Goal: Task Accomplishment & Management: Manage account settings

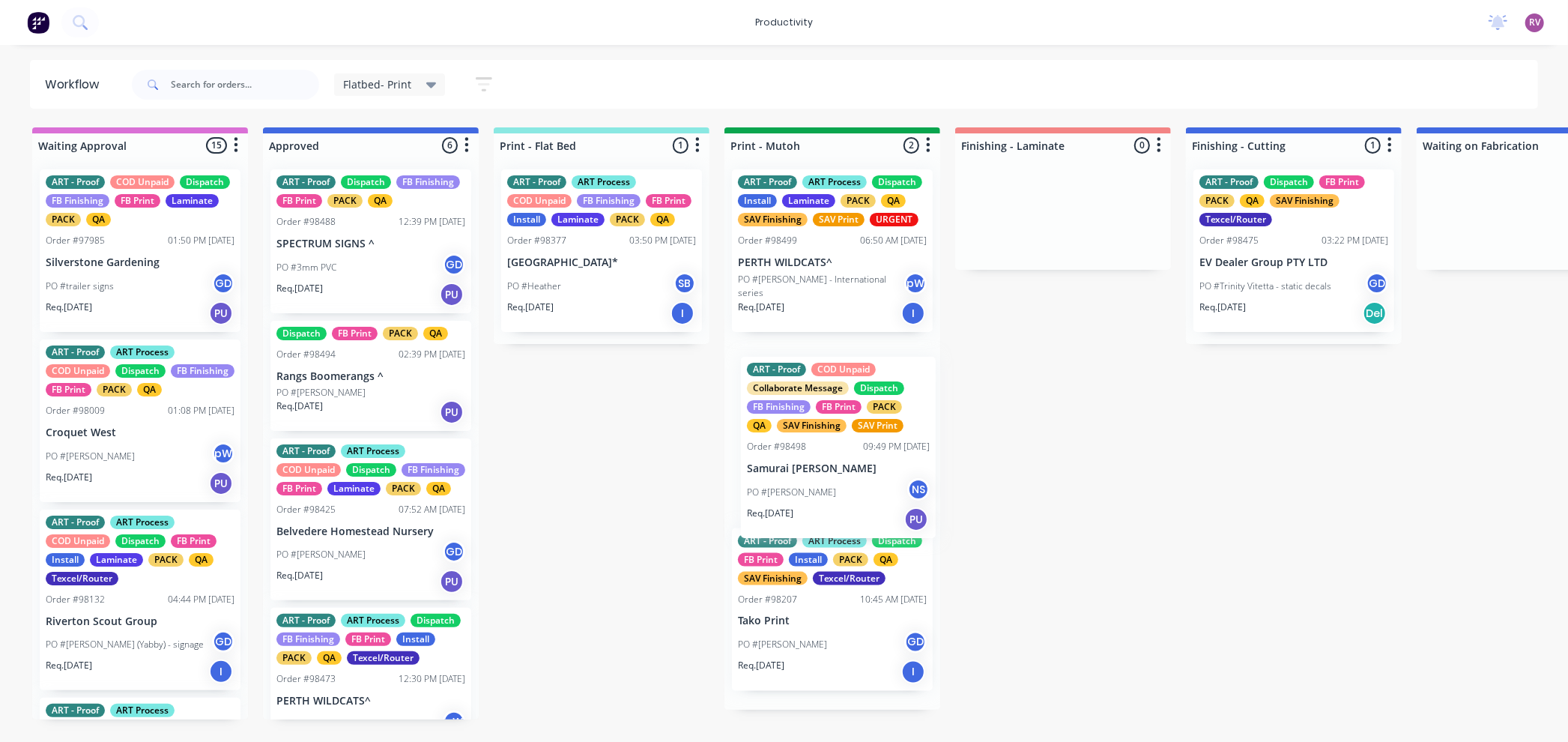
drag, startPoint x: 371, startPoint y: 564, endPoint x: 841, endPoint y: 462, distance: 480.9
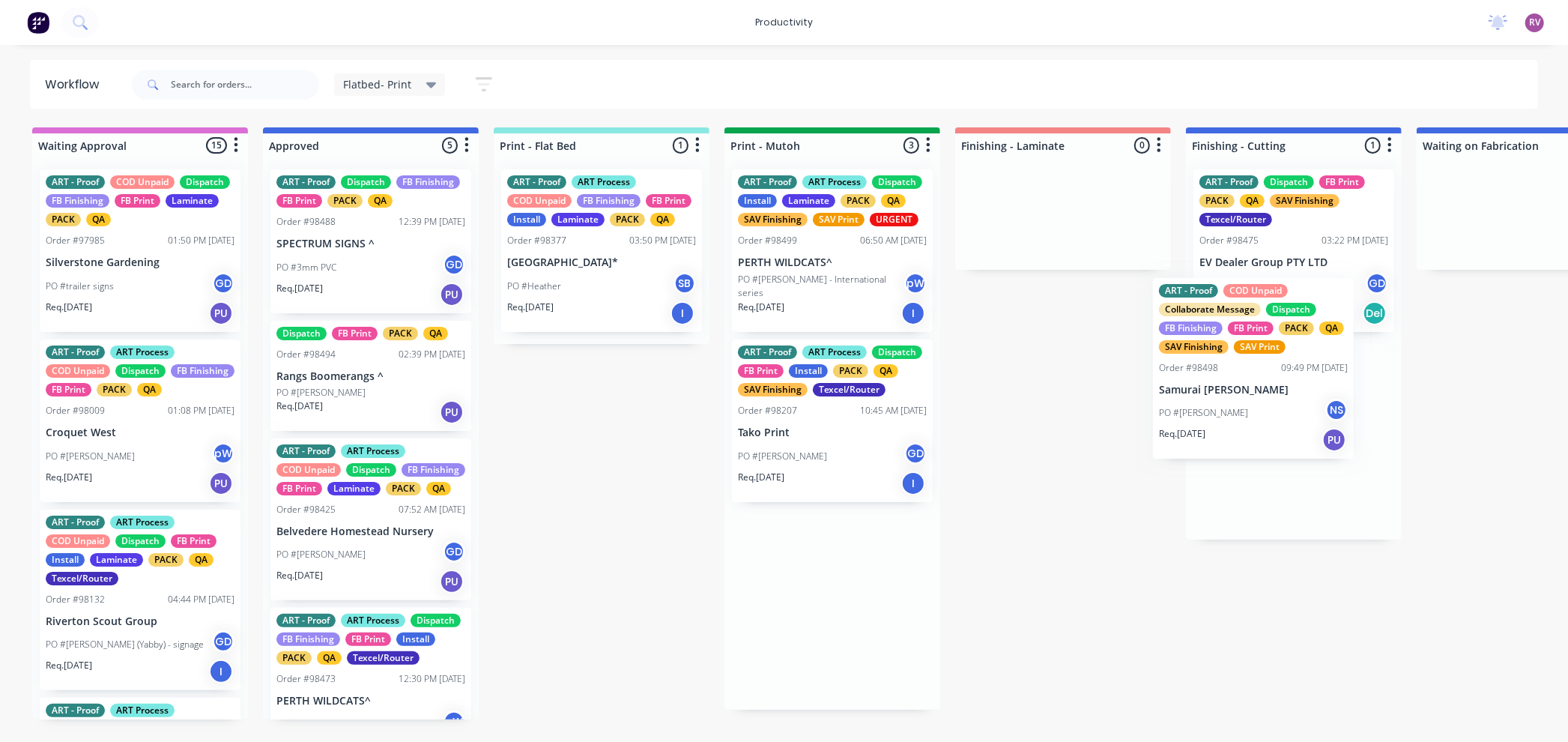
scroll to position [0, 17]
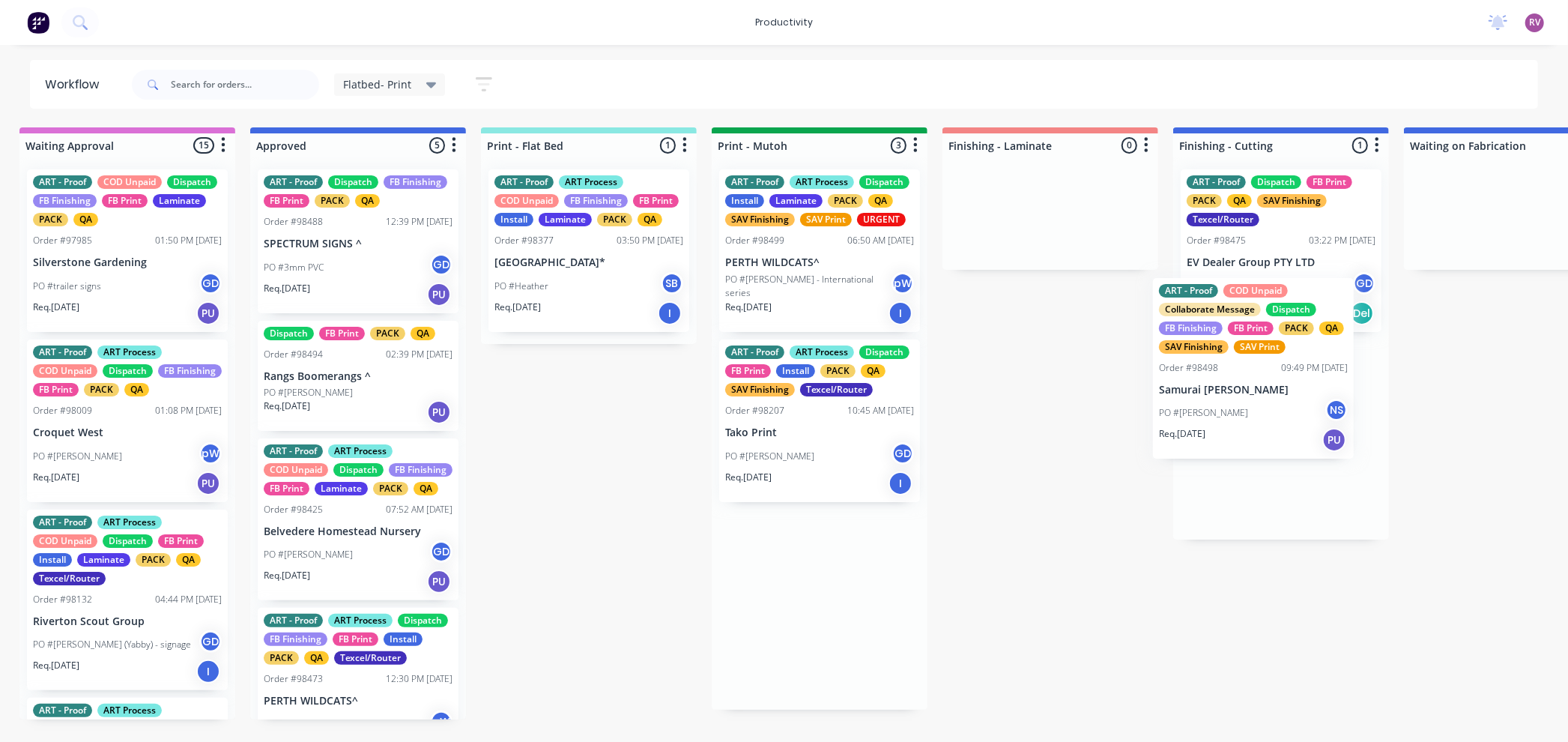
drag, startPoint x: 822, startPoint y: 460, endPoint x: 1260, endPoint y: 390, distance: 443.6
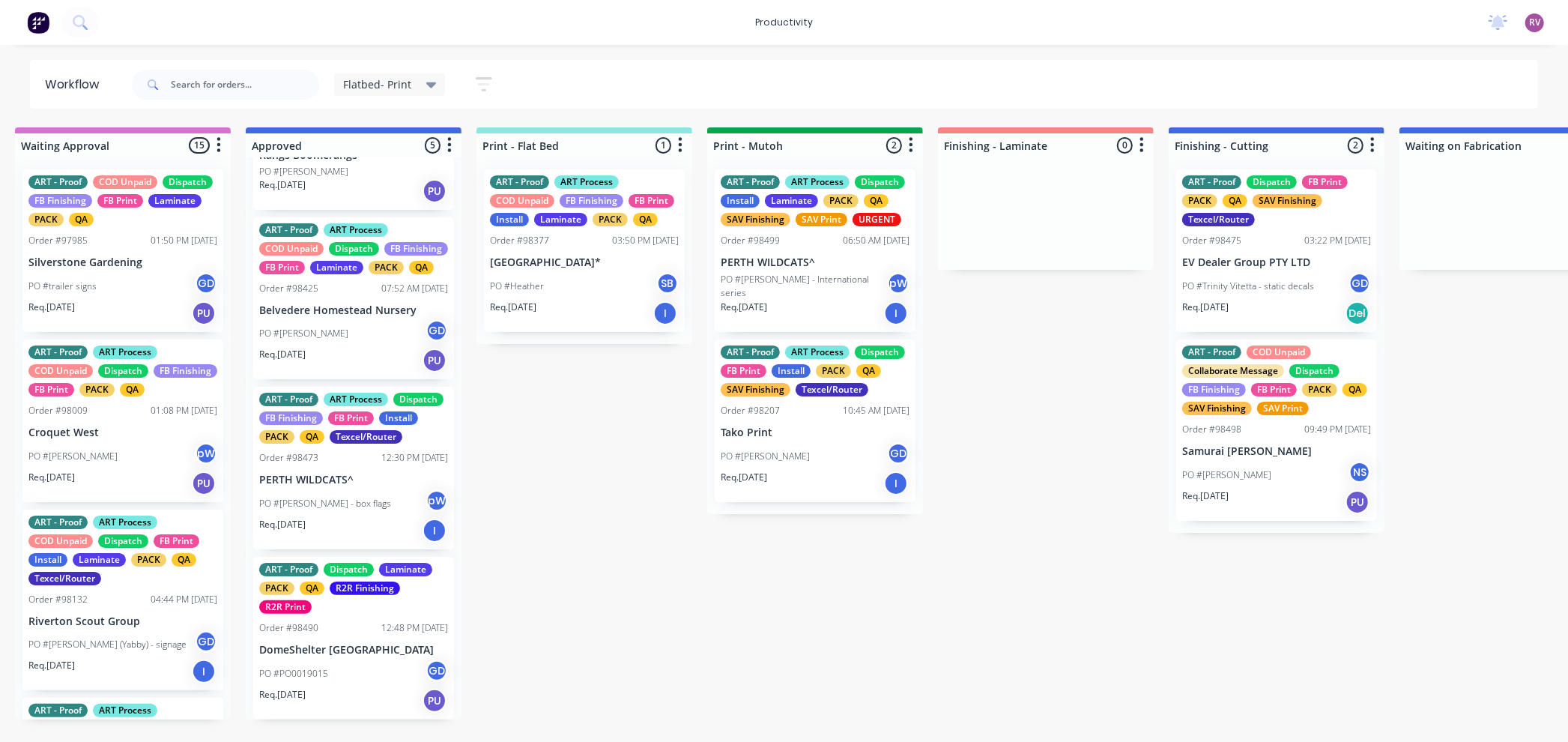
scroll to position [243, 0]
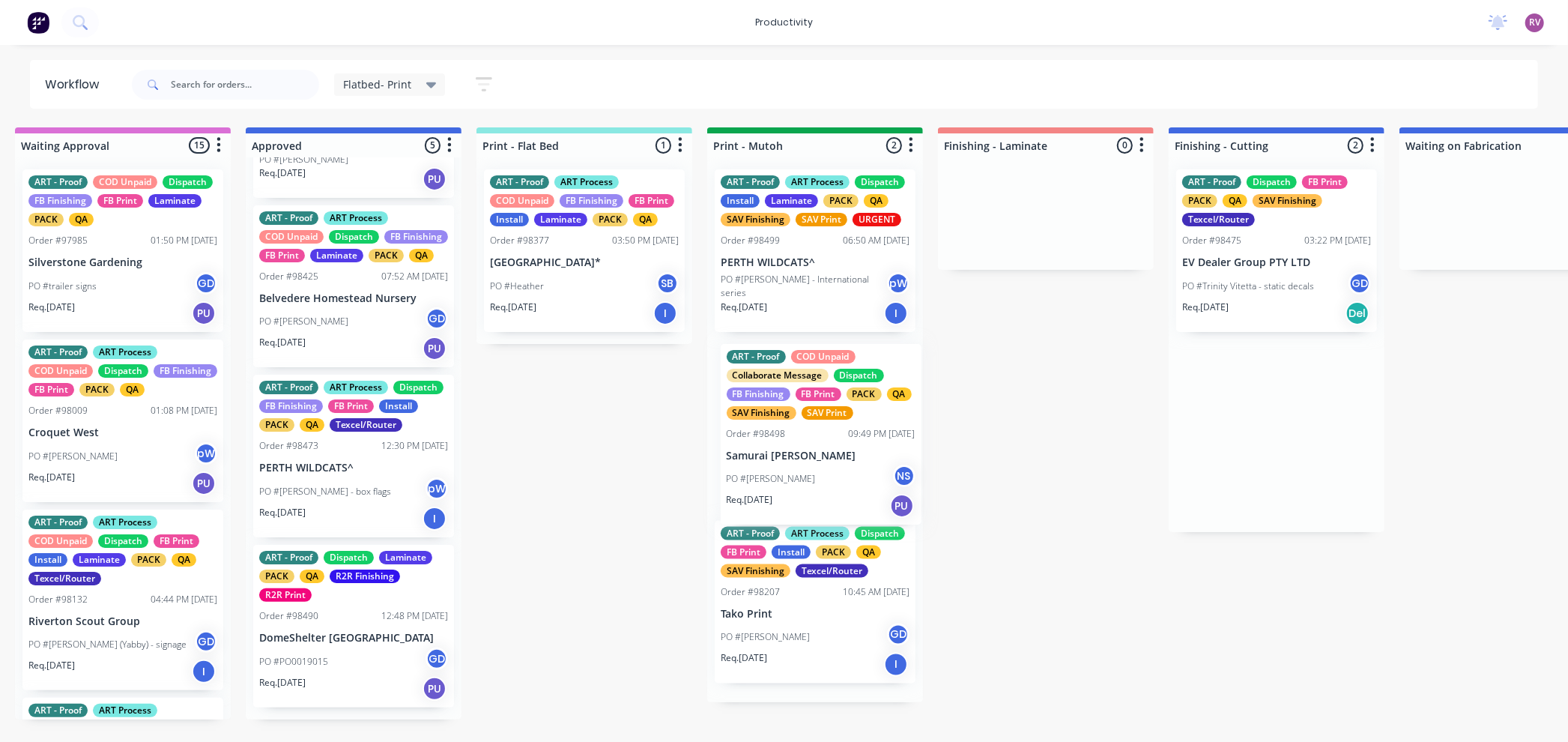
drag, startPoint x: 1298, startPoint y: 482, endPoint x: 839, endPoint y: 488, distance: 459.0
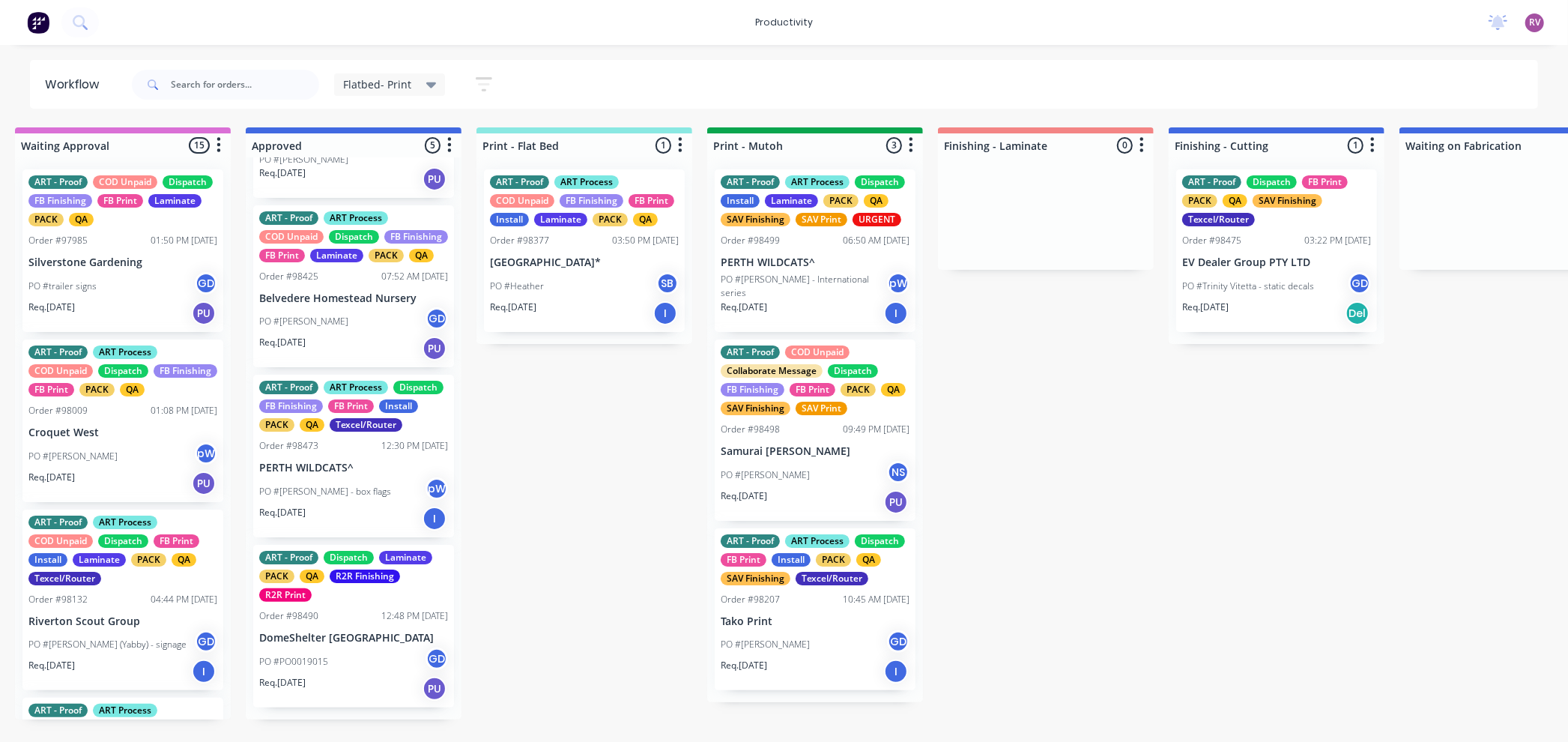
scroll to position [272, 0]
click at [377, 676] on div "PO #PO0019015 GD" at bounding box center [354, 662] width 189 height 28
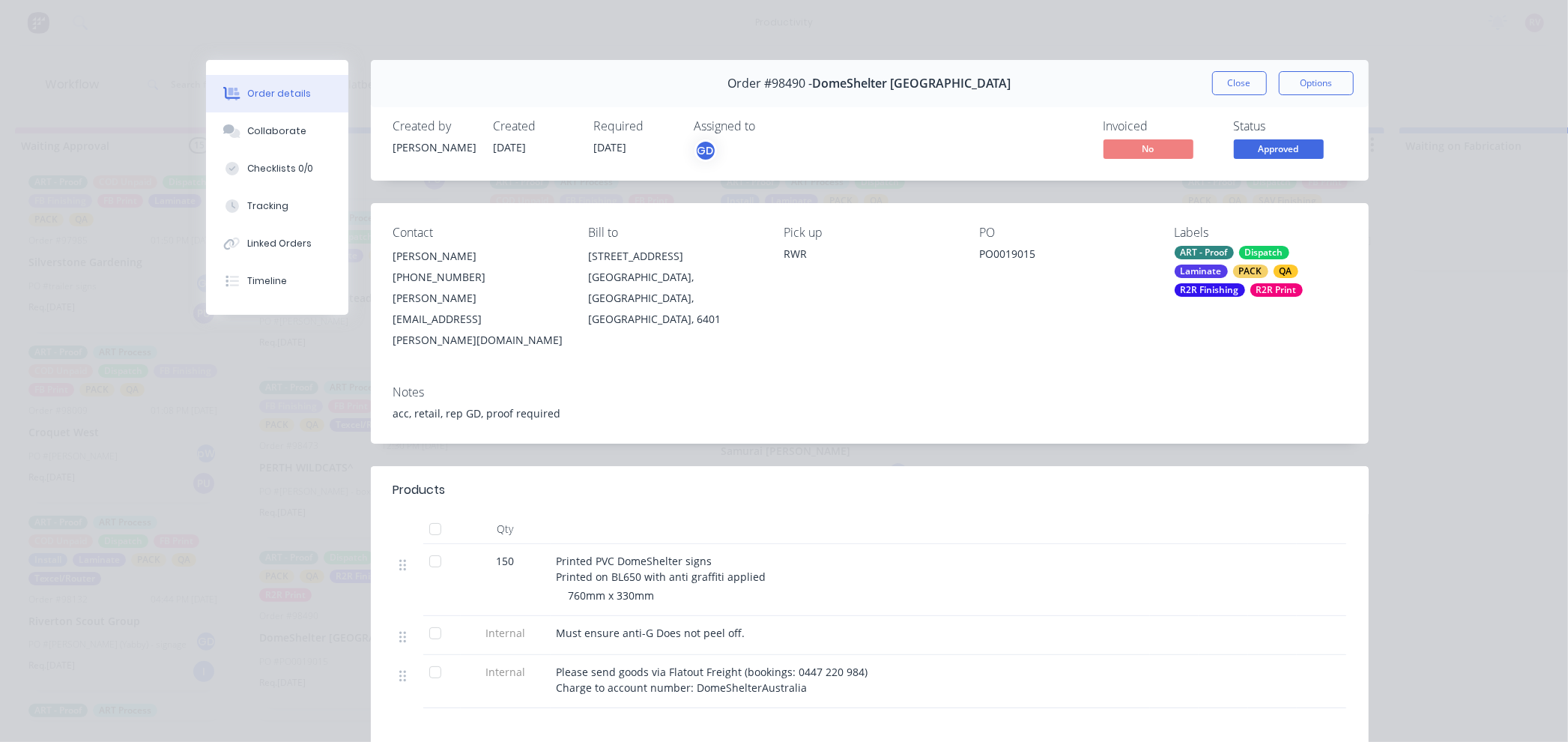
click at [1221, 78] on button "Close" at bounding box center [1239, 83] width 55 height 24
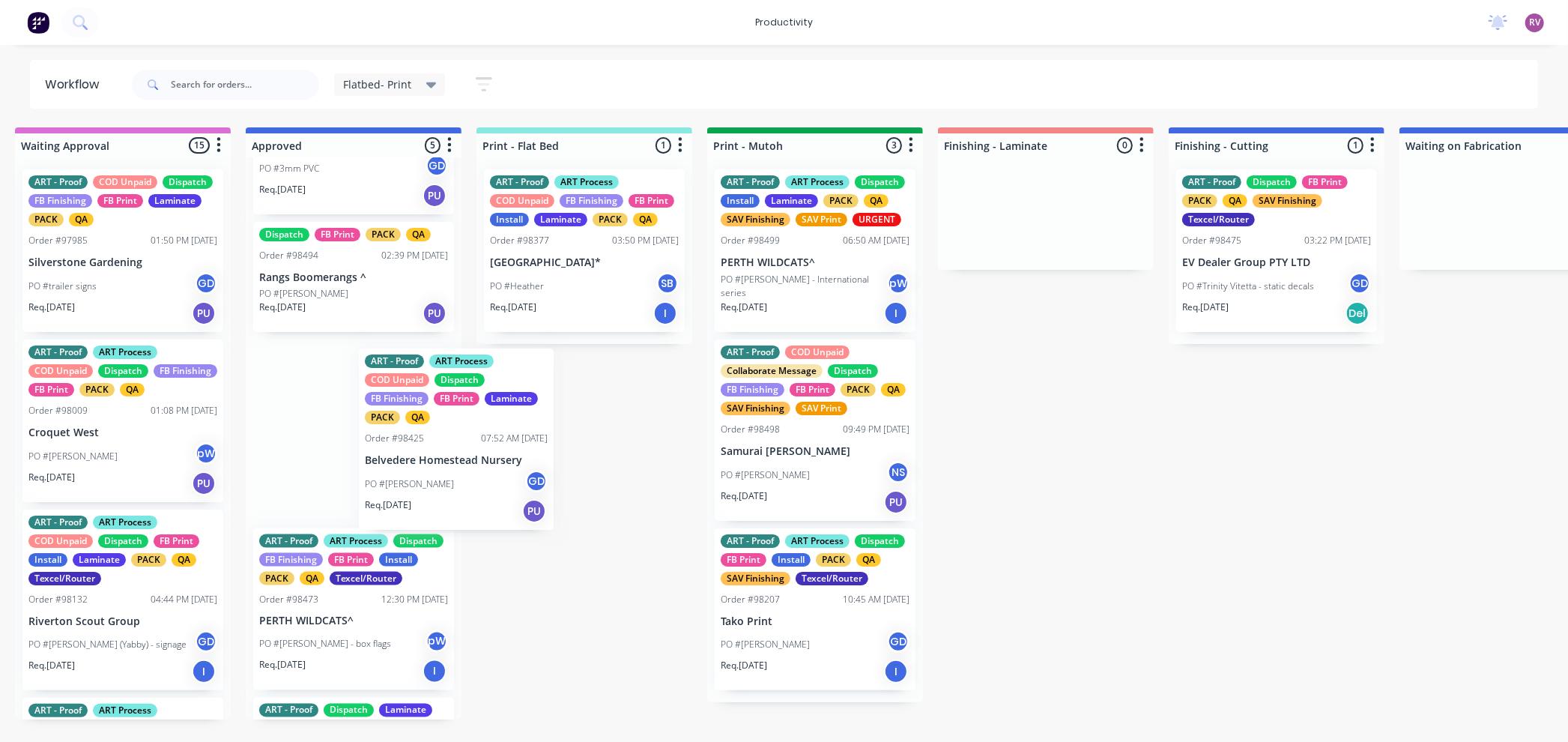
scroll to position [0, 16]
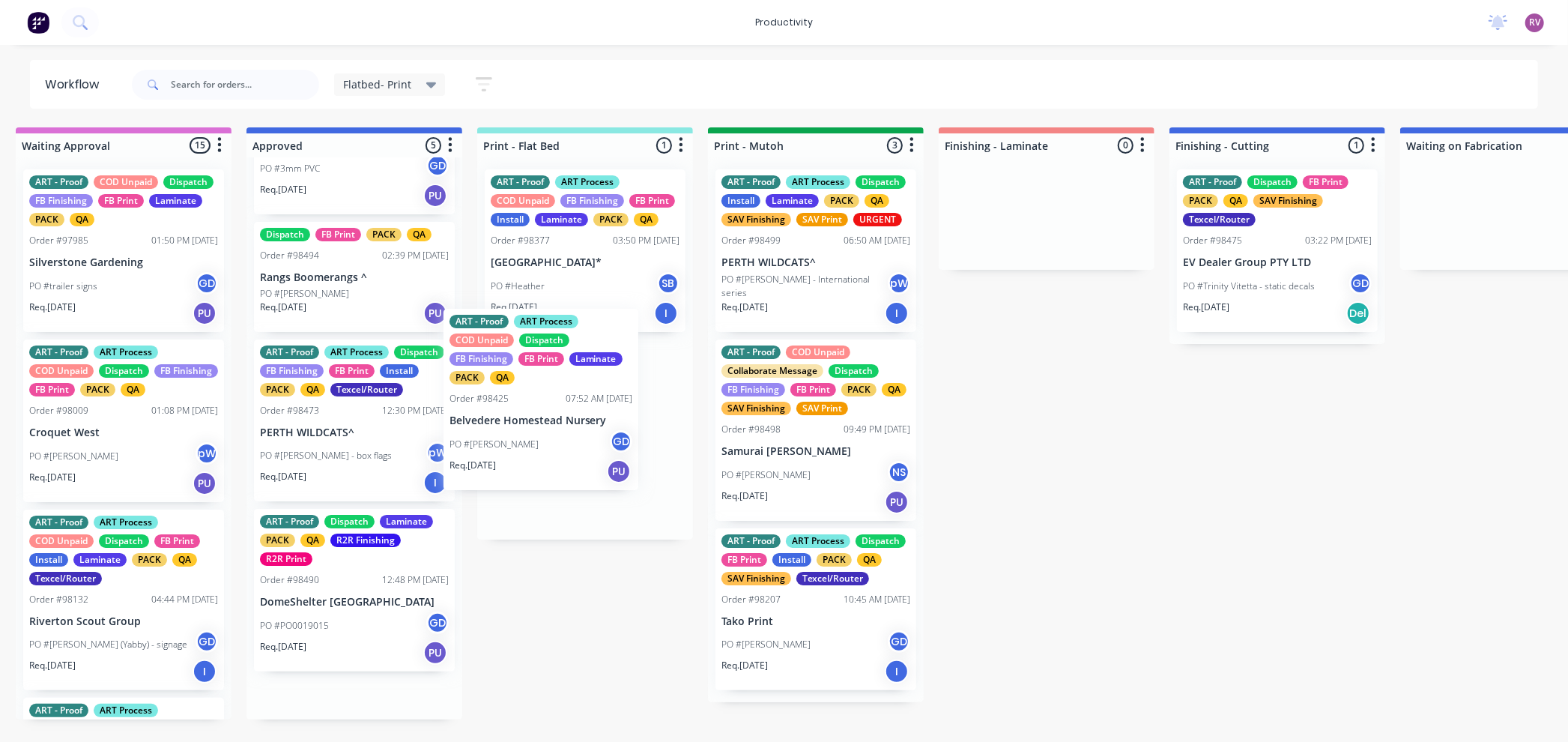
drag, startPoint x: 364, startPoint y: 510, endPoint x: 559, endPoint y: 460, distance: 201.3
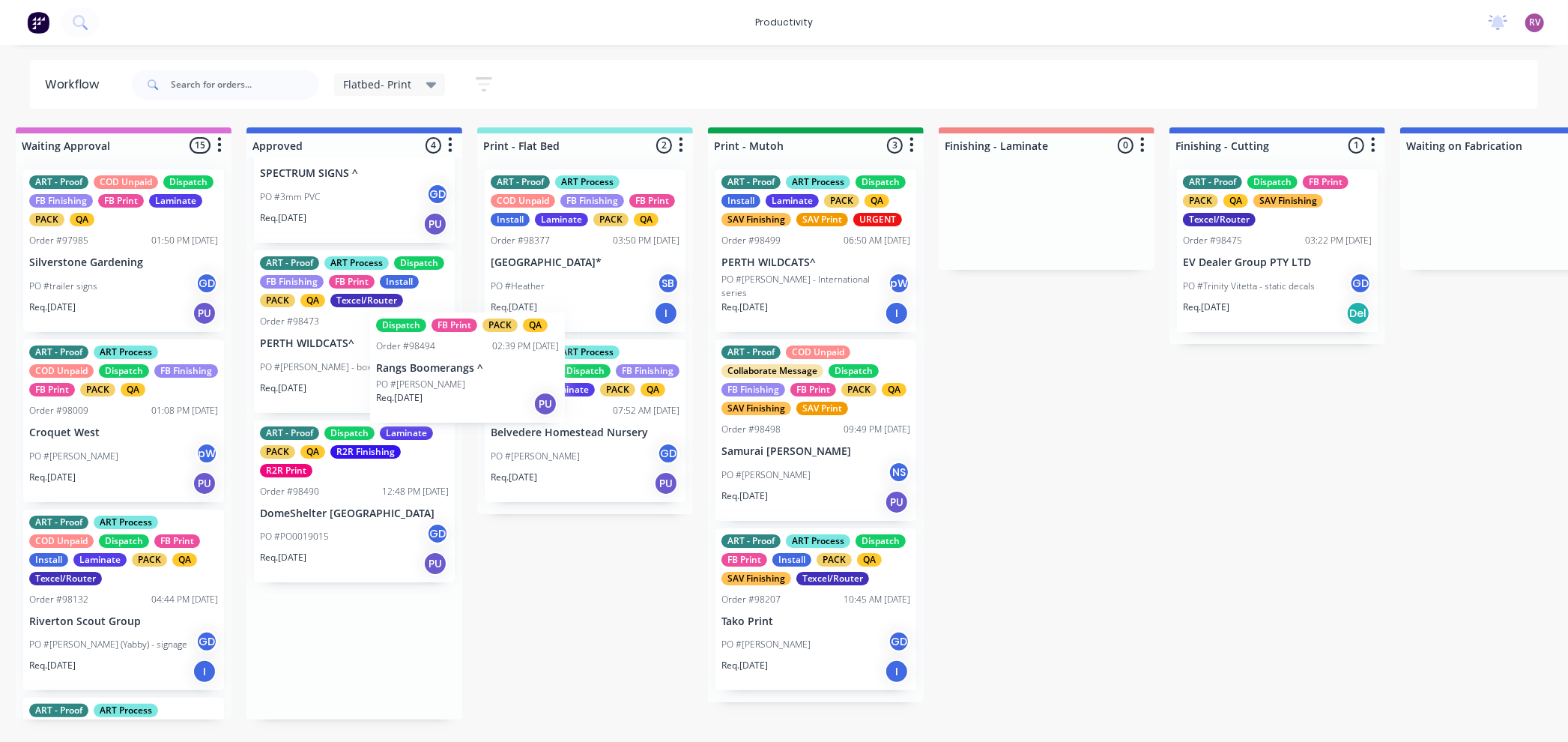
scroll to position [94, 0]
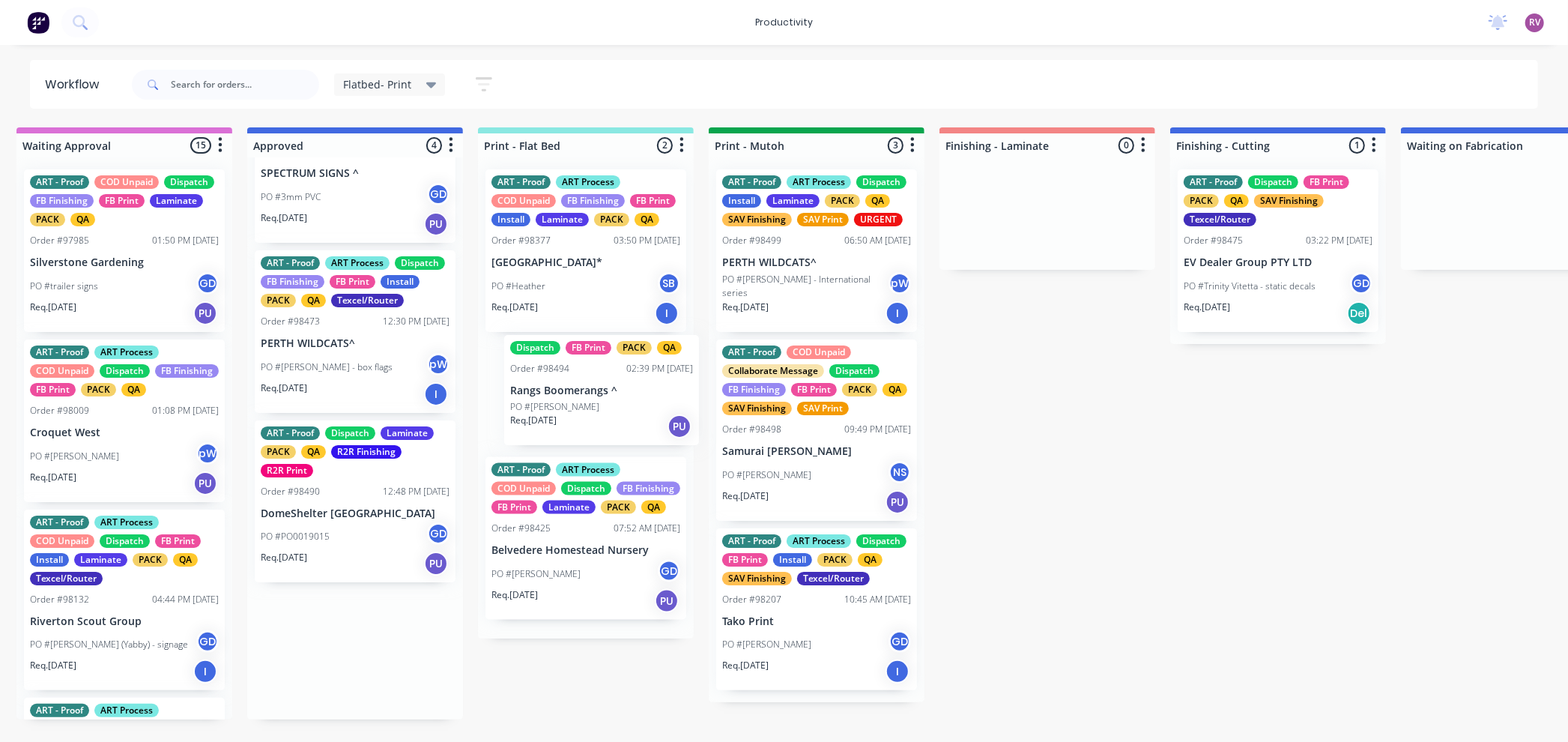
drag, startPoint x: 474, startPoint y: 401, endPoint x: 623, endPoint y: 427, distance: 151.3
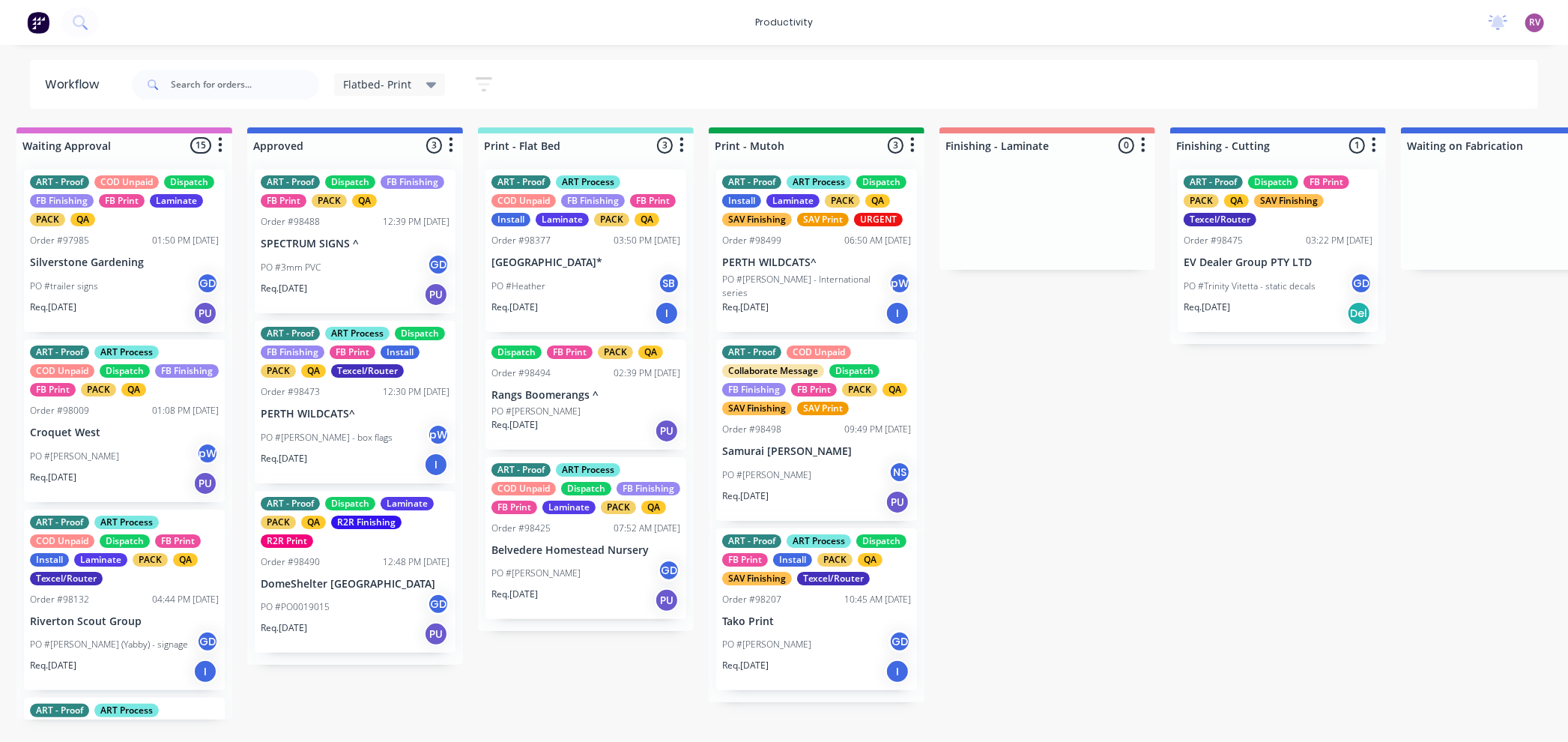
click at [361, 265] on div "PO #3mm PVC GD" at bounding box center [355, 268] width 189 height 28
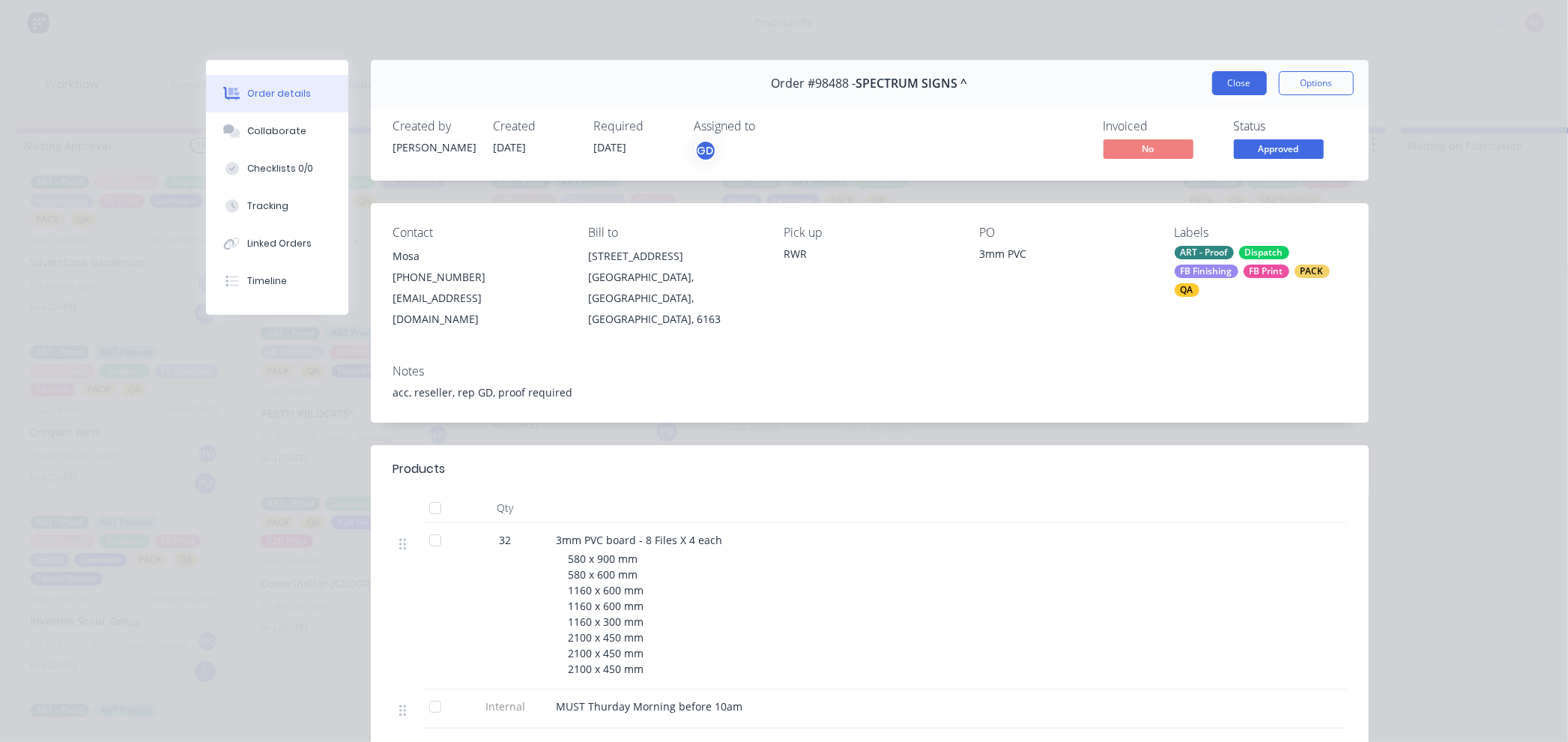
click at [1235, 83] on button "Close" at bounding box center [1239, 83] width 55 height 24
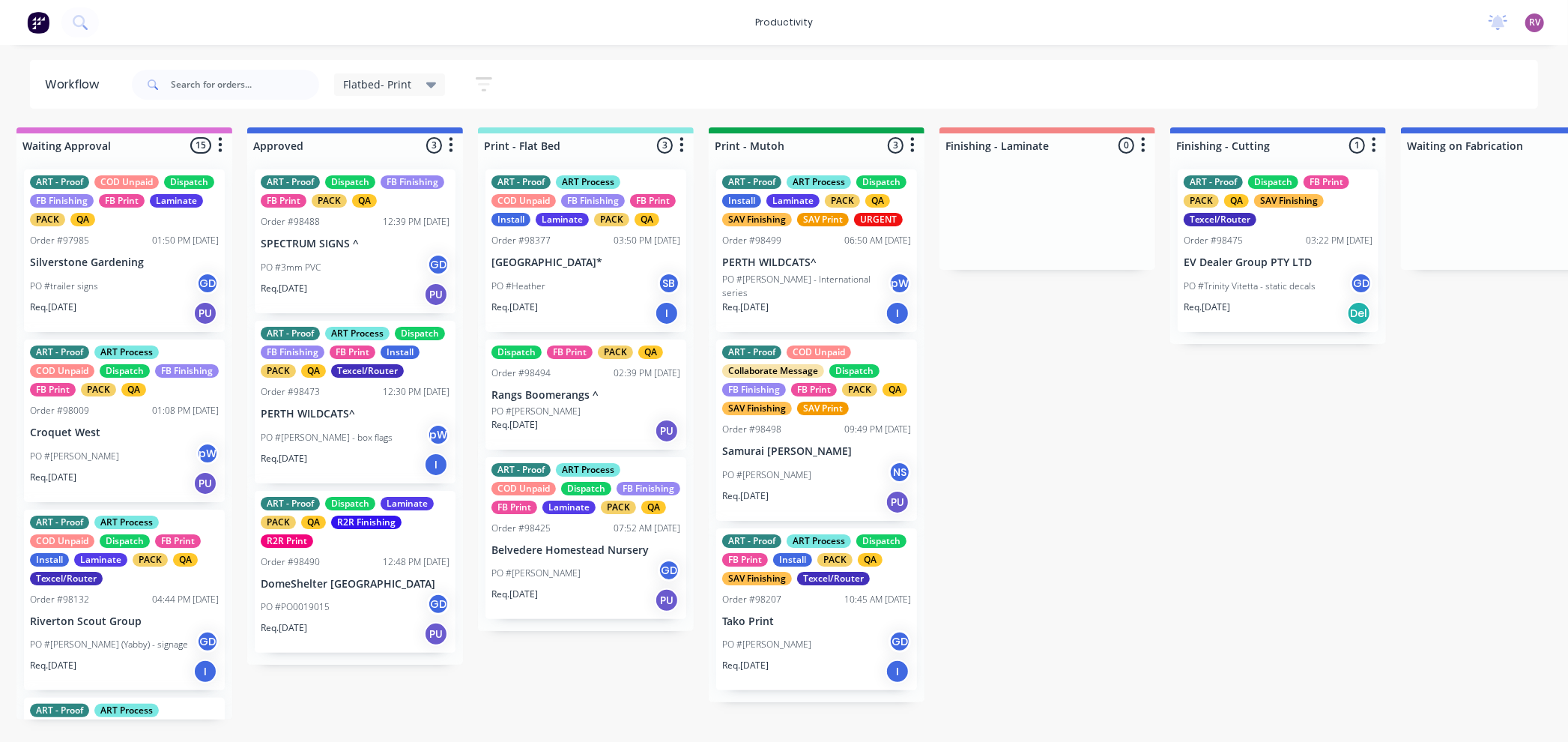
scroll to position [0, 15]
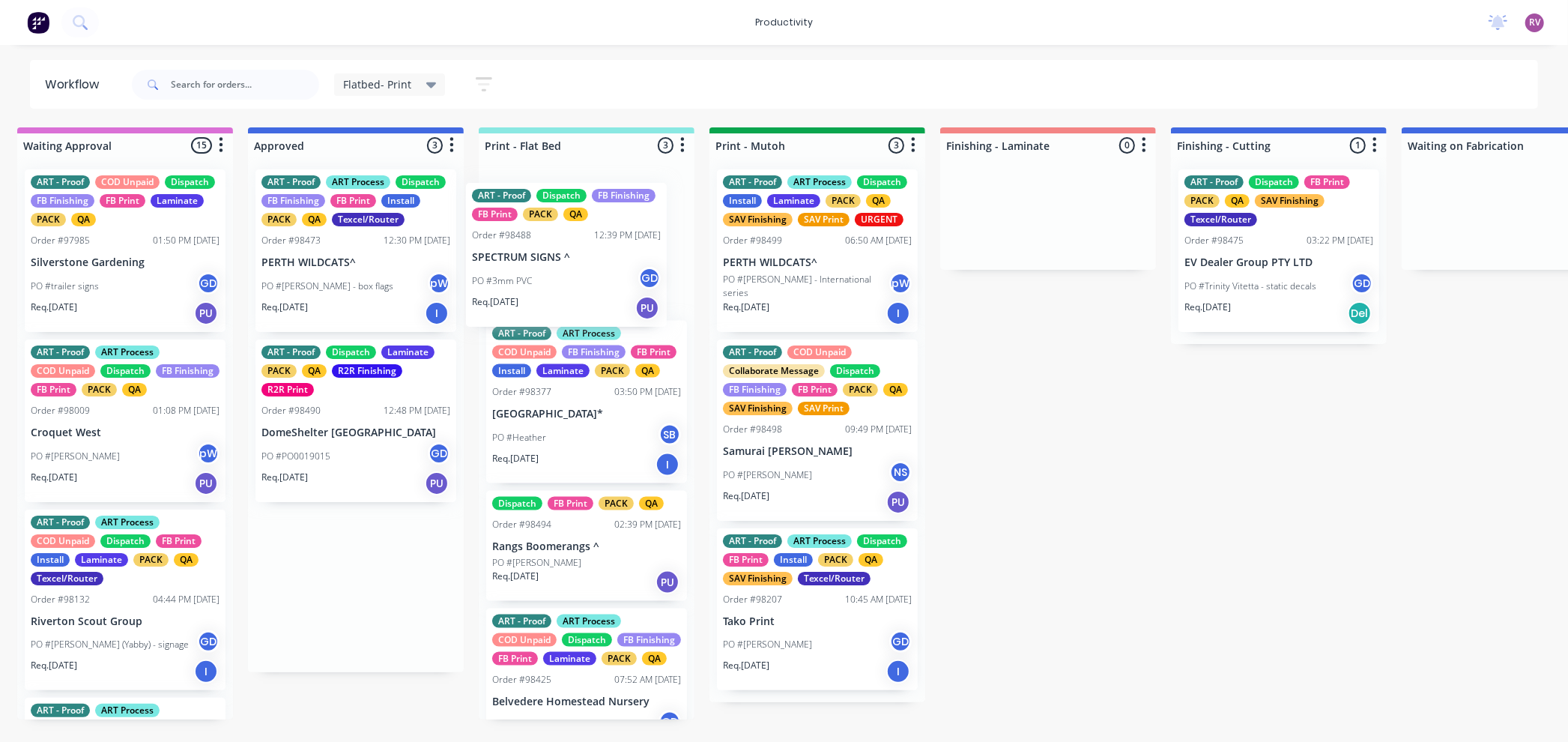
drag, startPoint x: 376, startPoint y: 259, endPoint x: 594, endPoint y: 274, distance: 218.5
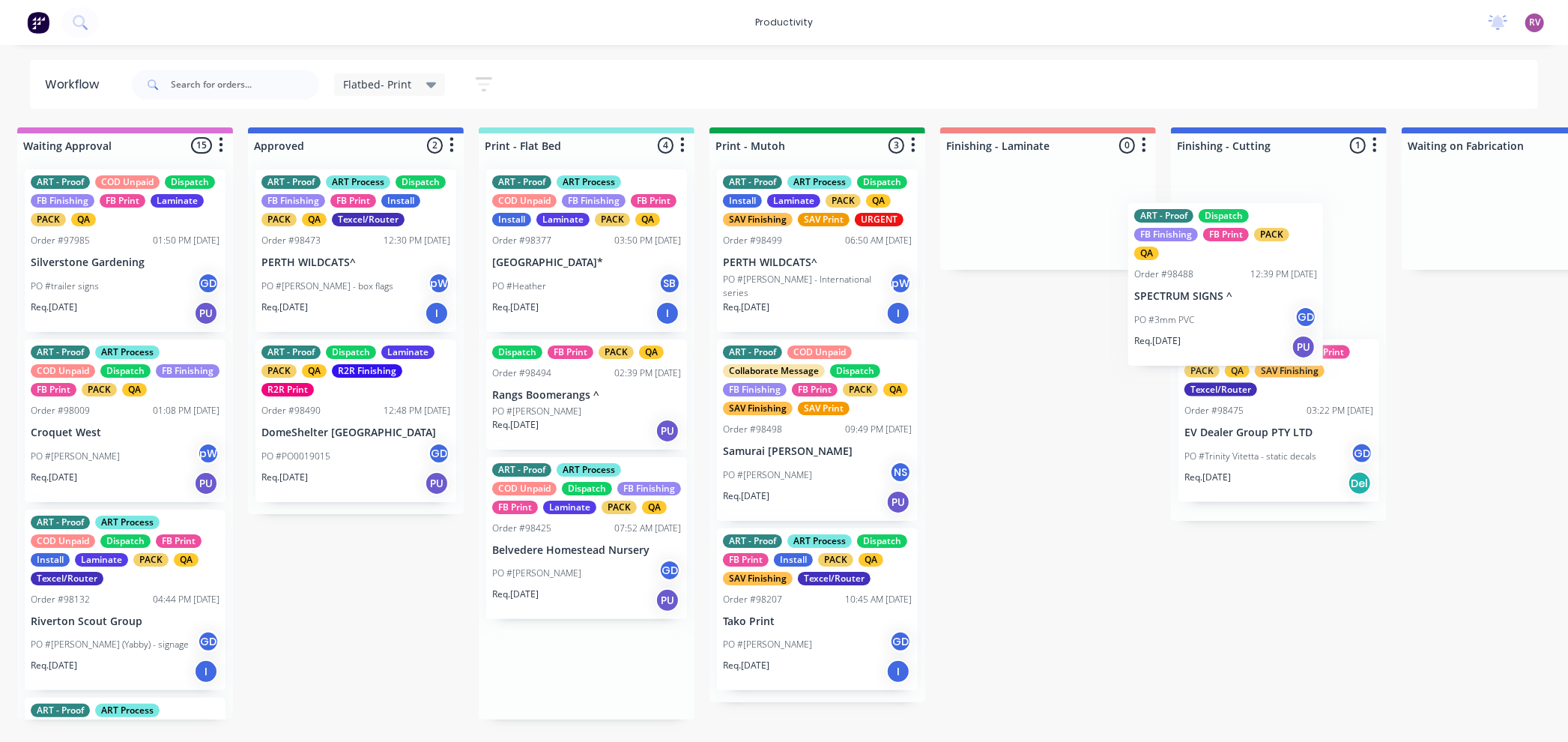
drag, startPoint x: 597, startPoint y: 275, endPoint x: 1243, endPoint y: 310, distance: 646.9
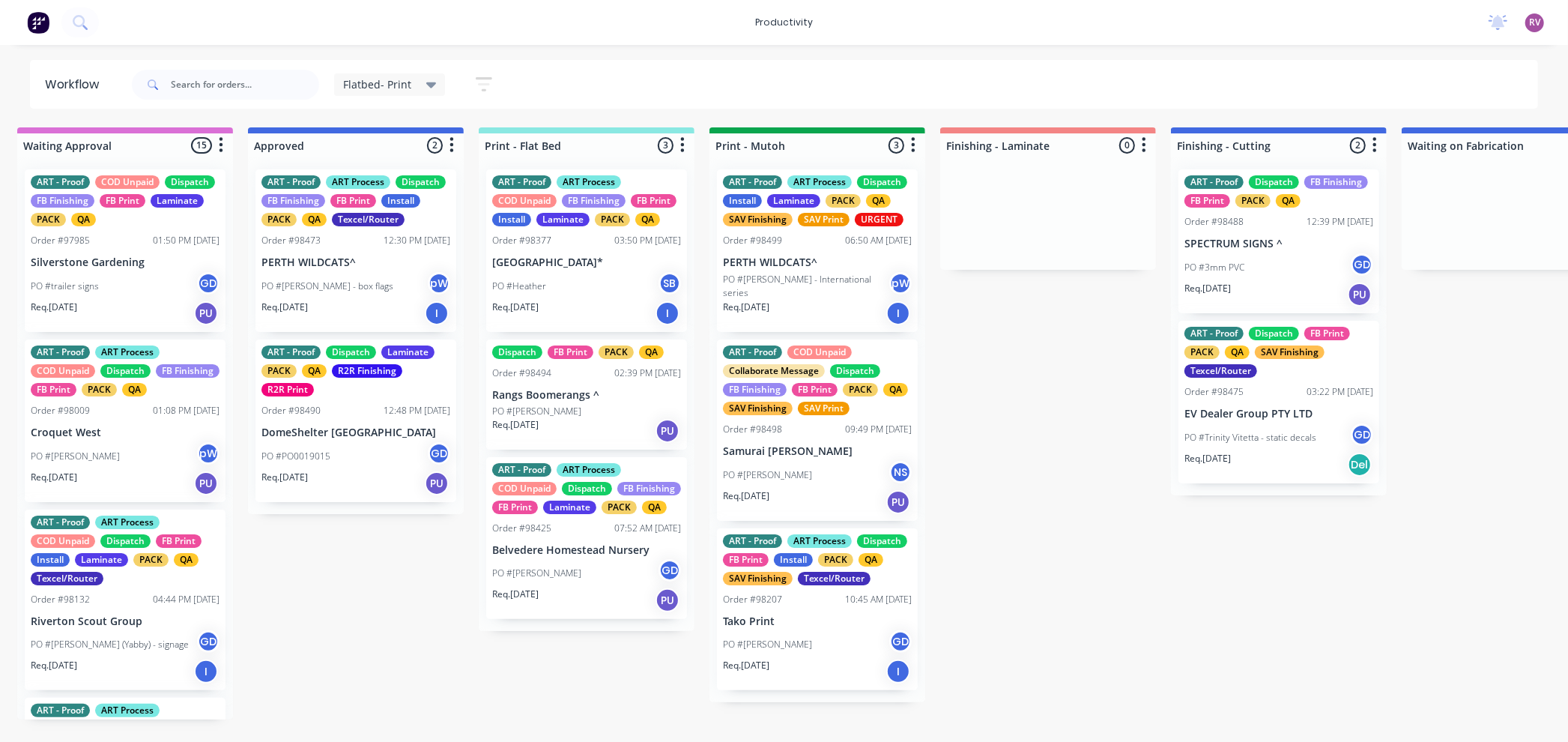
scroll to position [0, 11]
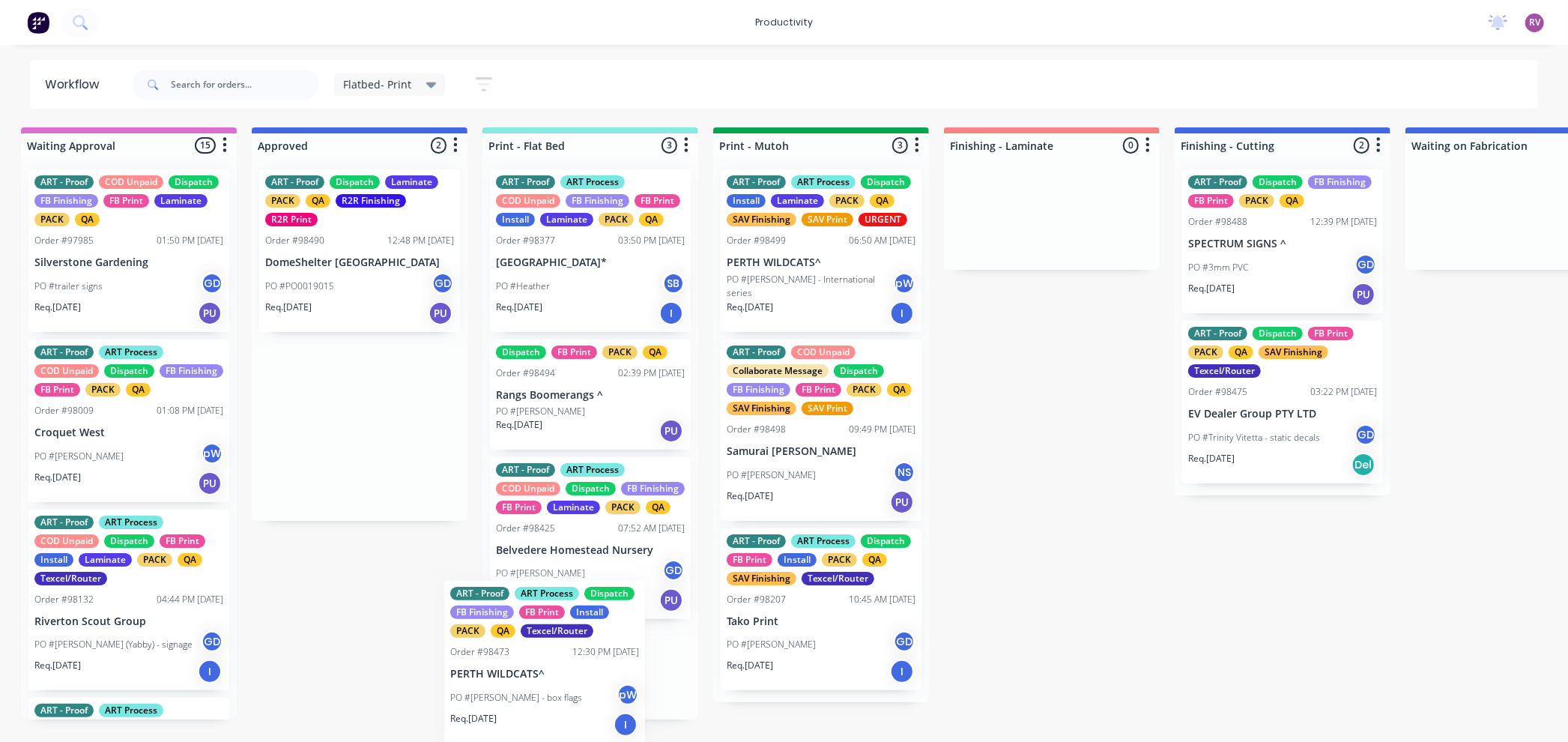
drag, startPoint x: 395, startPoint y: 344, endPoint x: 555, endPoint y: 705, distance: 394.9
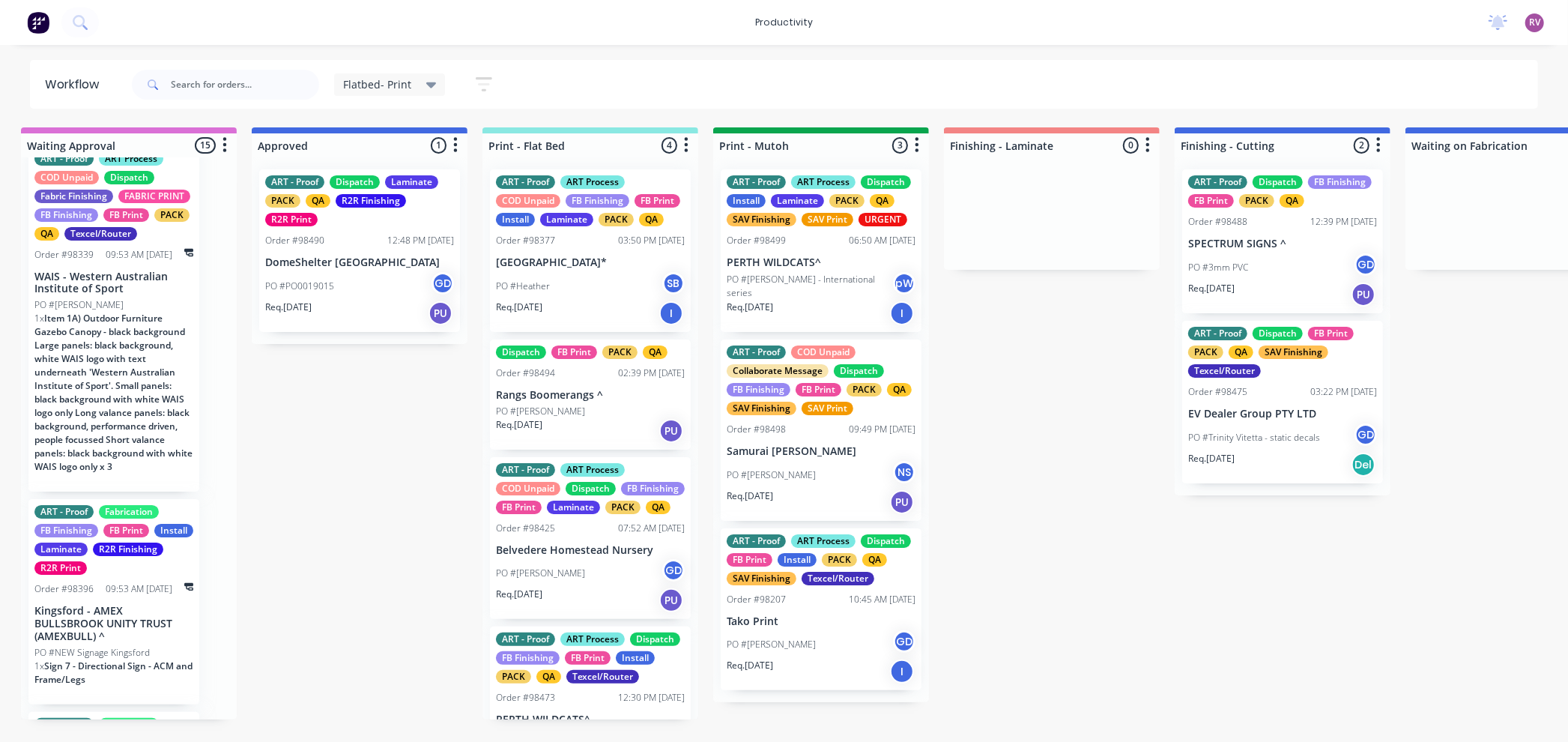
scroll to position [2489, 0]
